Goal: Navigation & Orientation: Find specific page/section

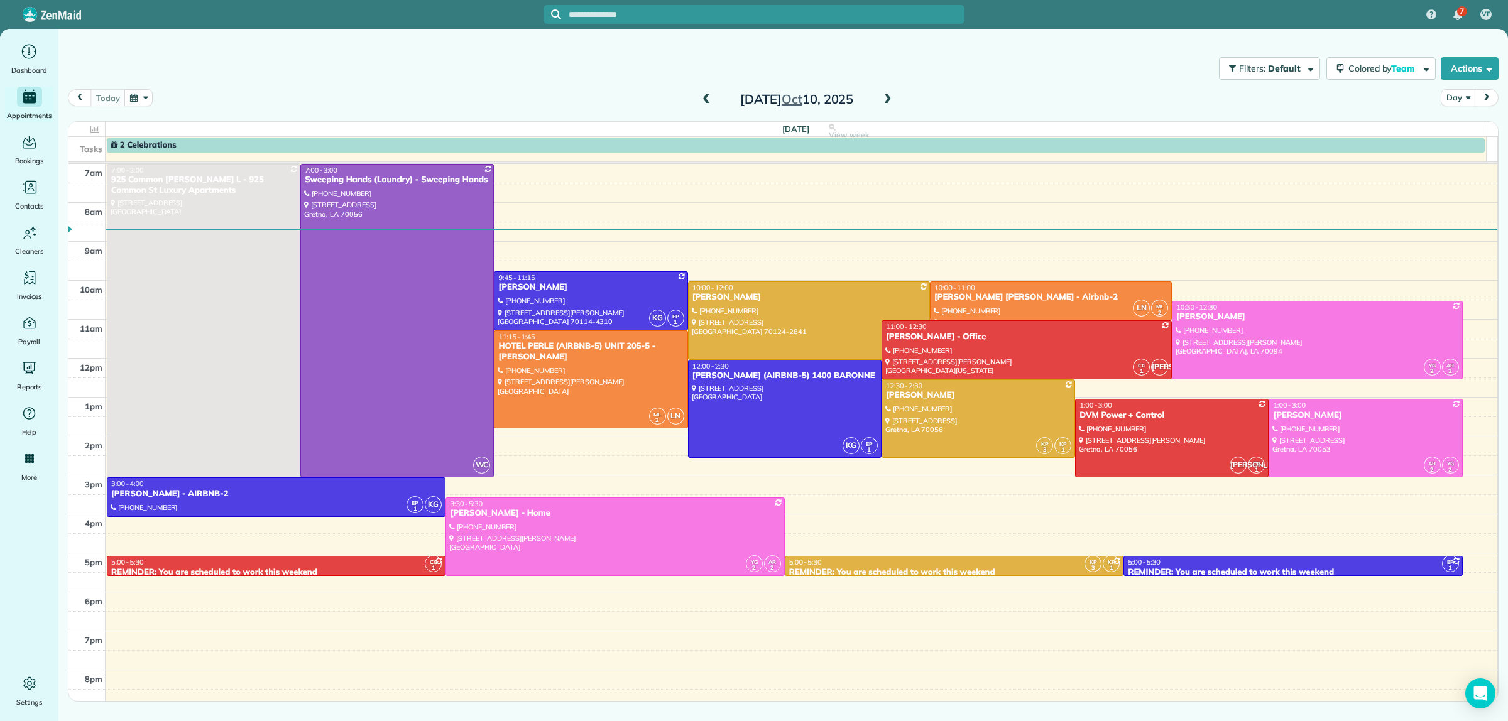
click at [704, 99] on span at bounding box center [706, 99] width 14 height 11
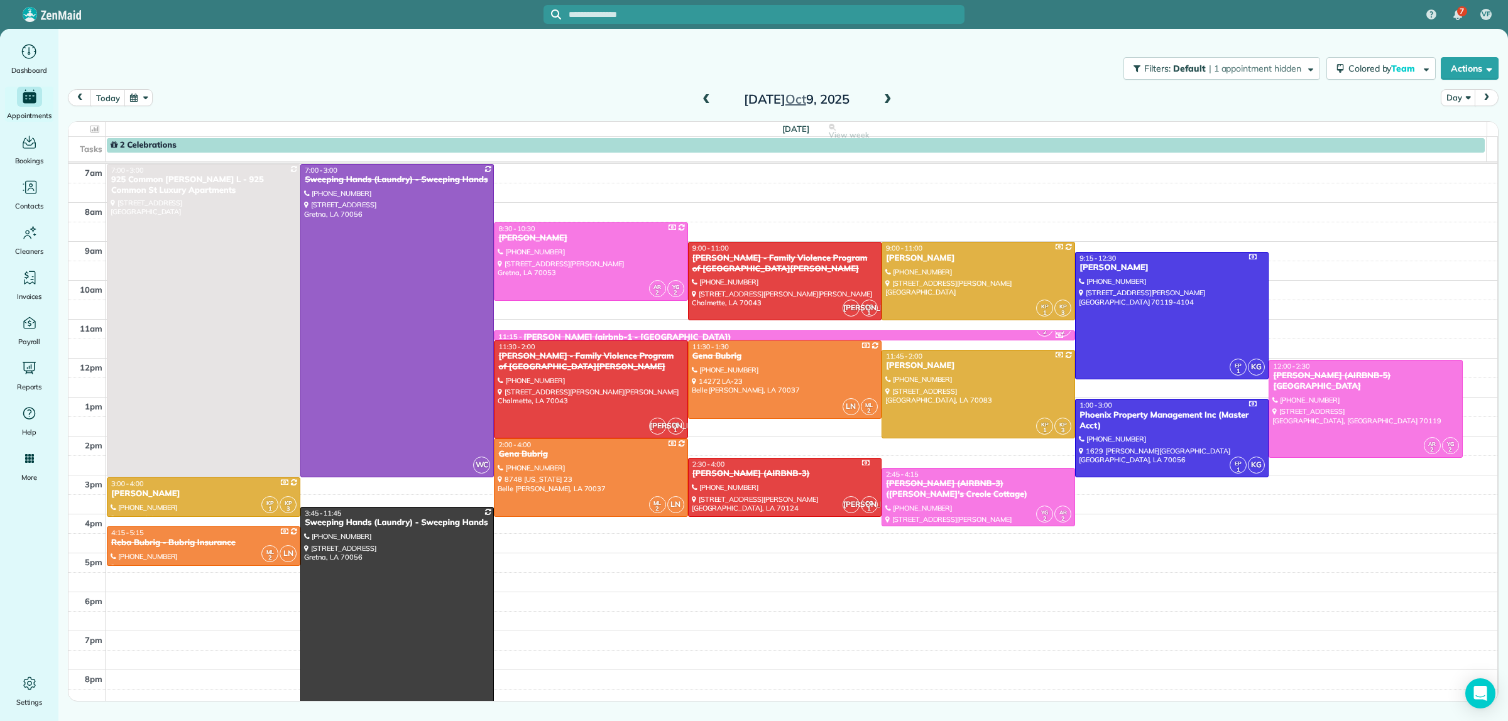
click at [886, 97] on span at bounding box center [888, 99] width 14 height 11
